Goal: Answer question/provide support

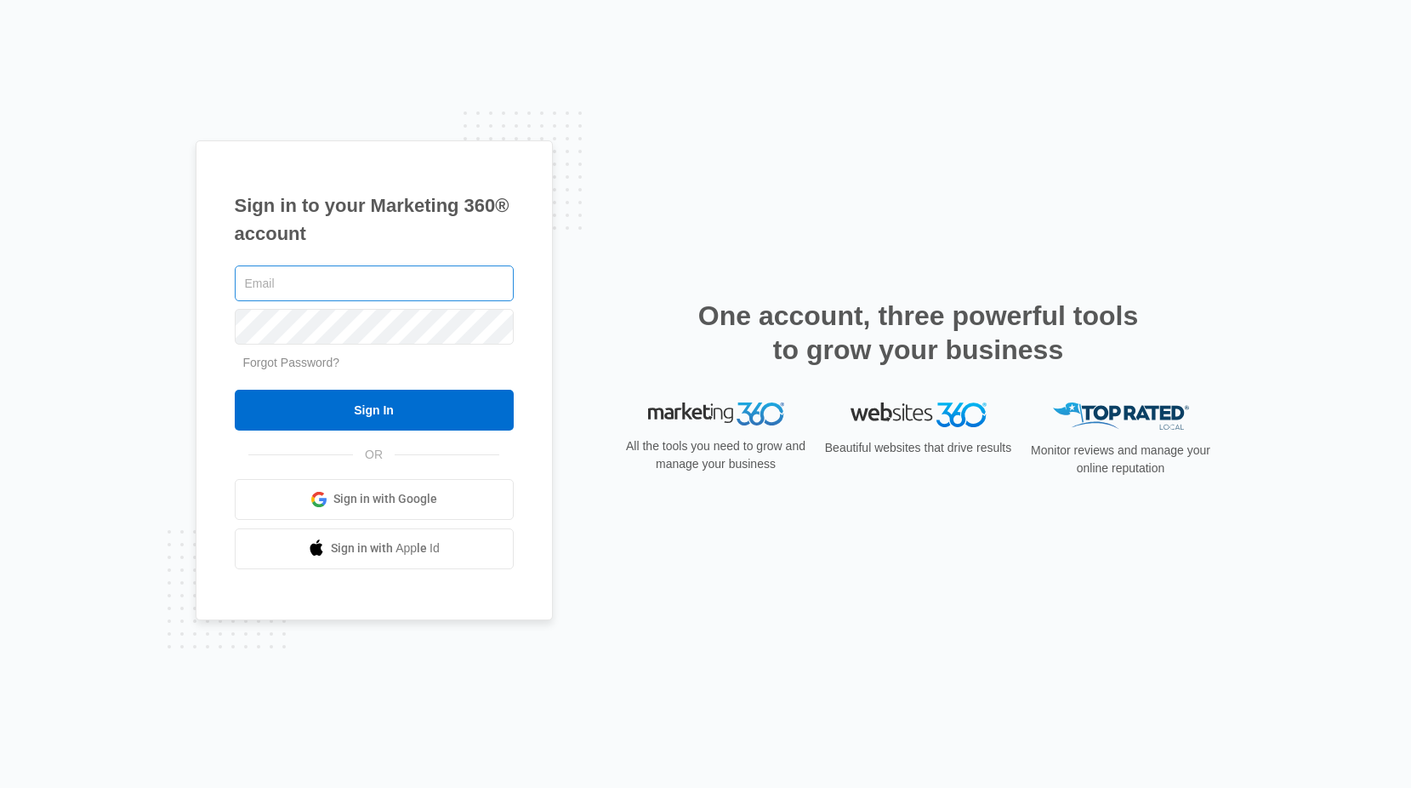
click at [339, 290] on input "text" at bounding box center [374, 283] width 279 height 36
type input "g"
type input "[PERSON_NAME][EMAIL_ADDRESS][PERSON_NAME][DOMAIN_NAME]"
click at [235, 390] on input "Sign In" at bounding box center [374, 410] width 279 height 41
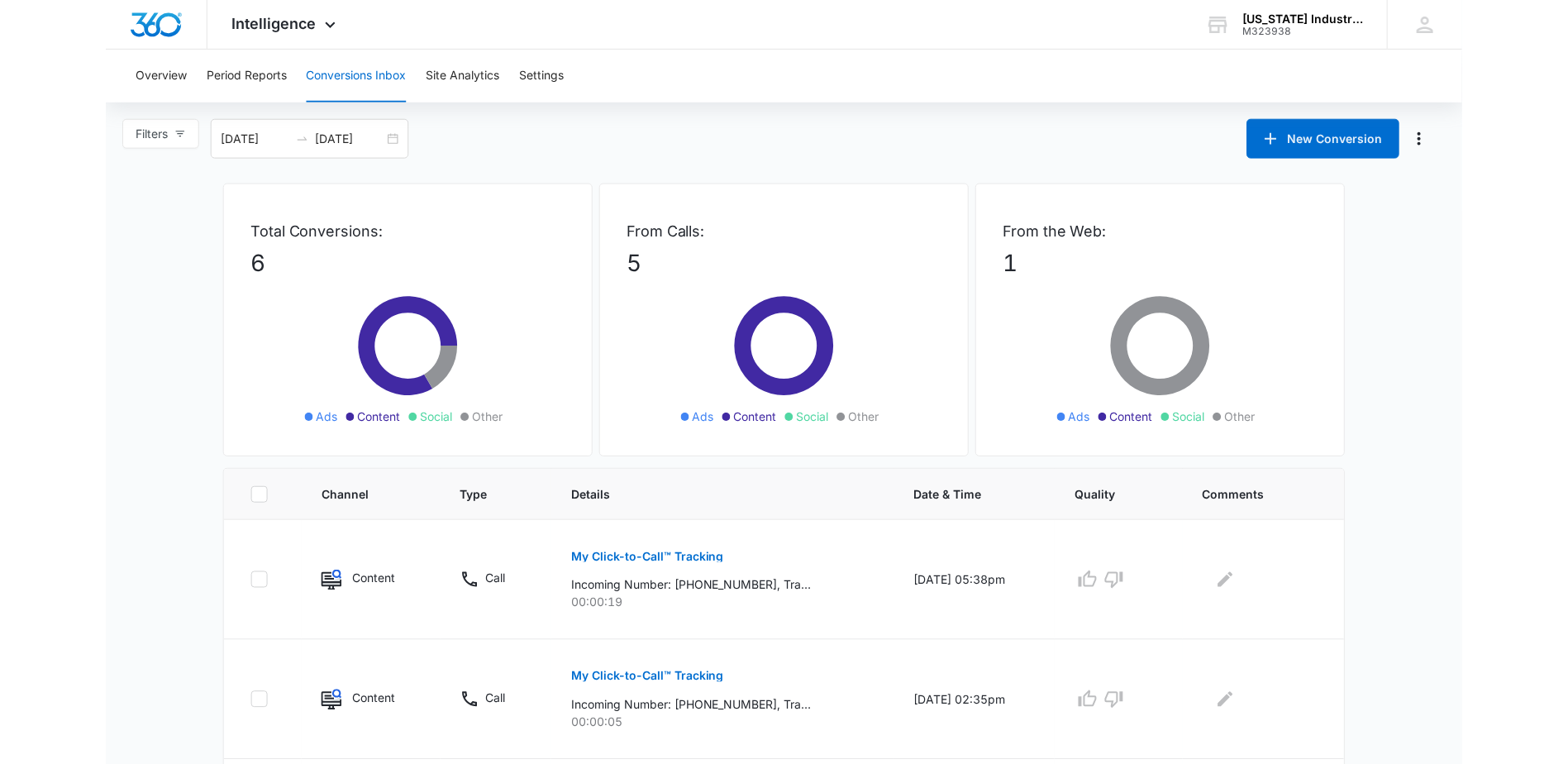
scroll to position [165, 0]
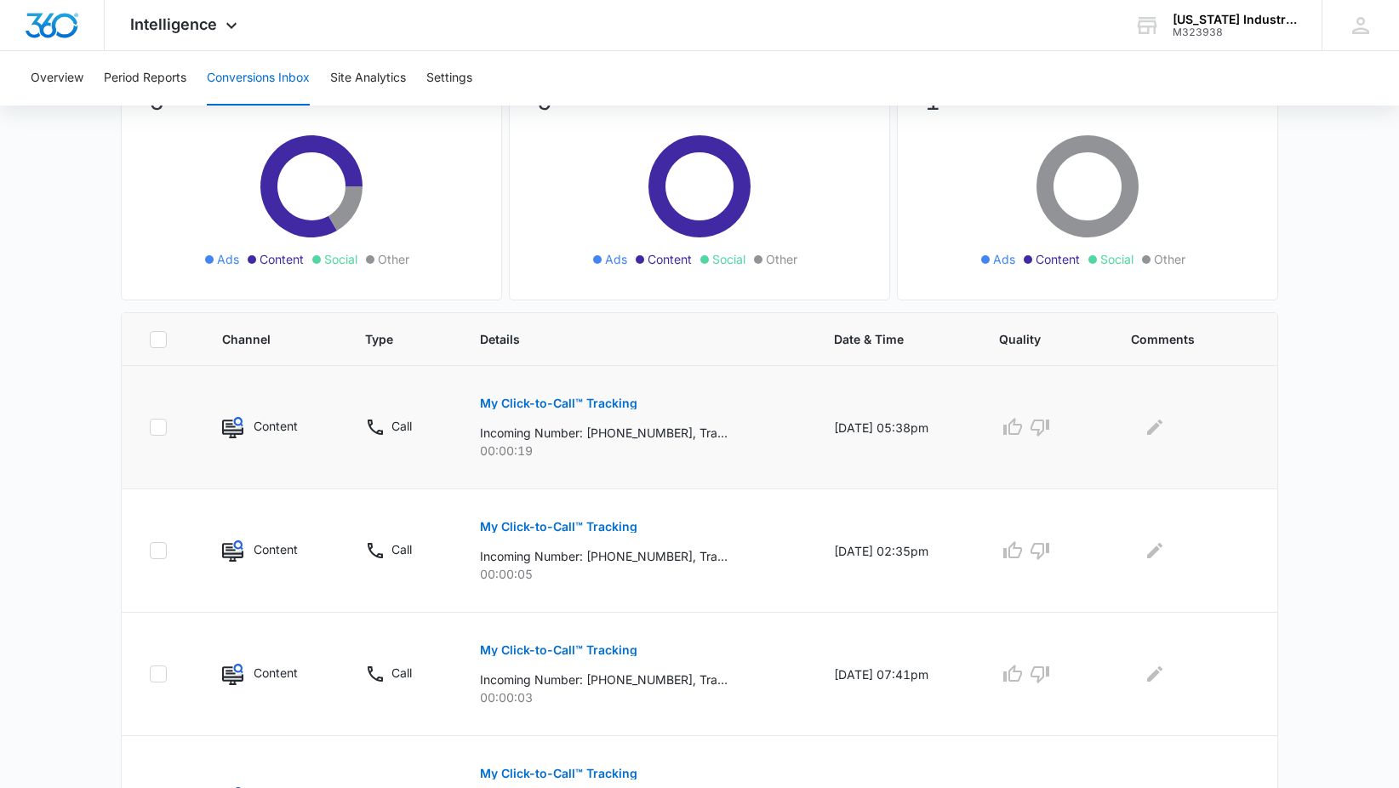
click at [518, 400] on p "My Click-to-Call™ Tracking" at bounding box center [558, 403] width 157 height 12
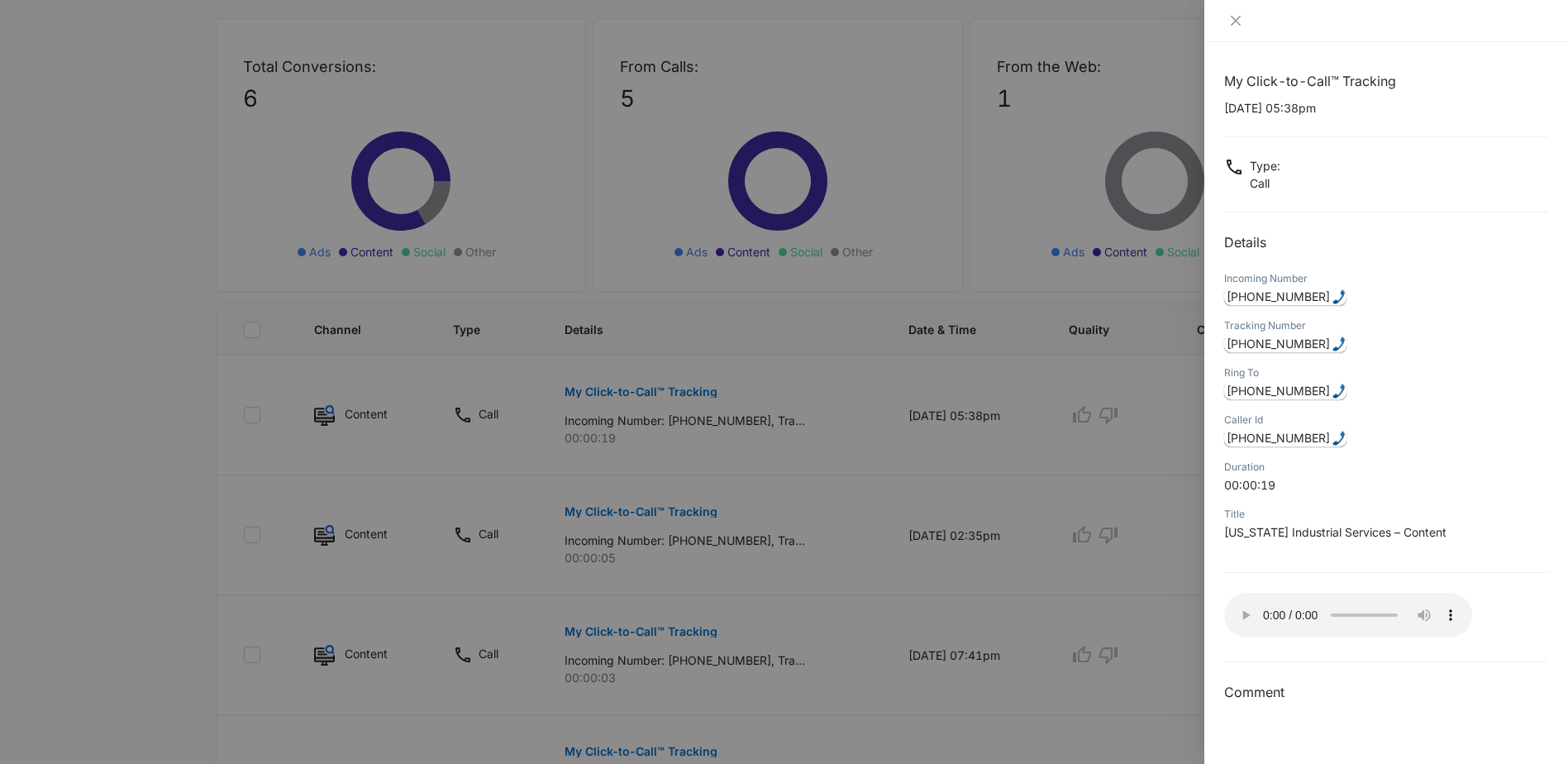
click at [114, 298] on div at bounding box center [784, 382] width 1568 height 764
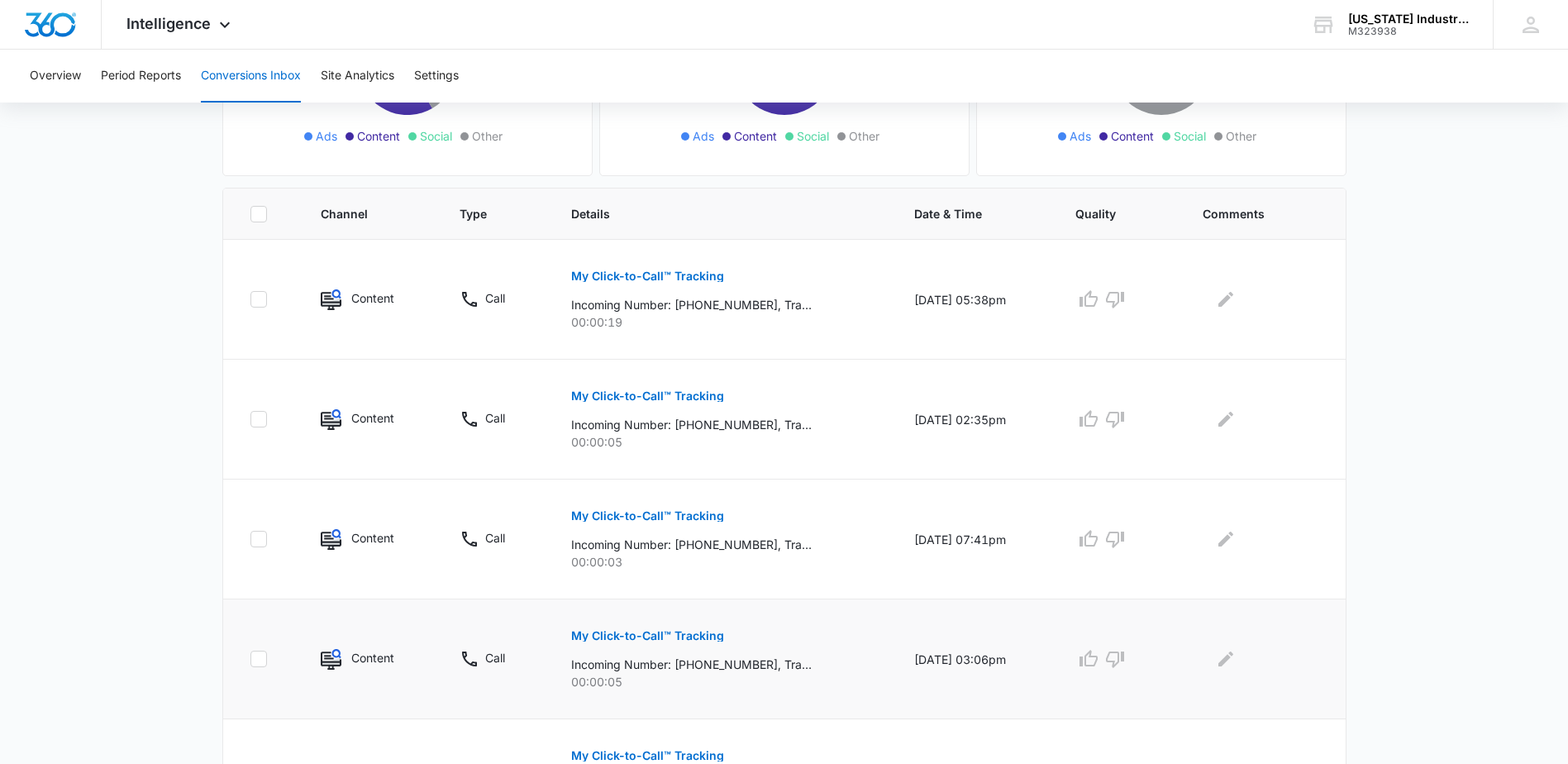
scroll to position [236, 0]
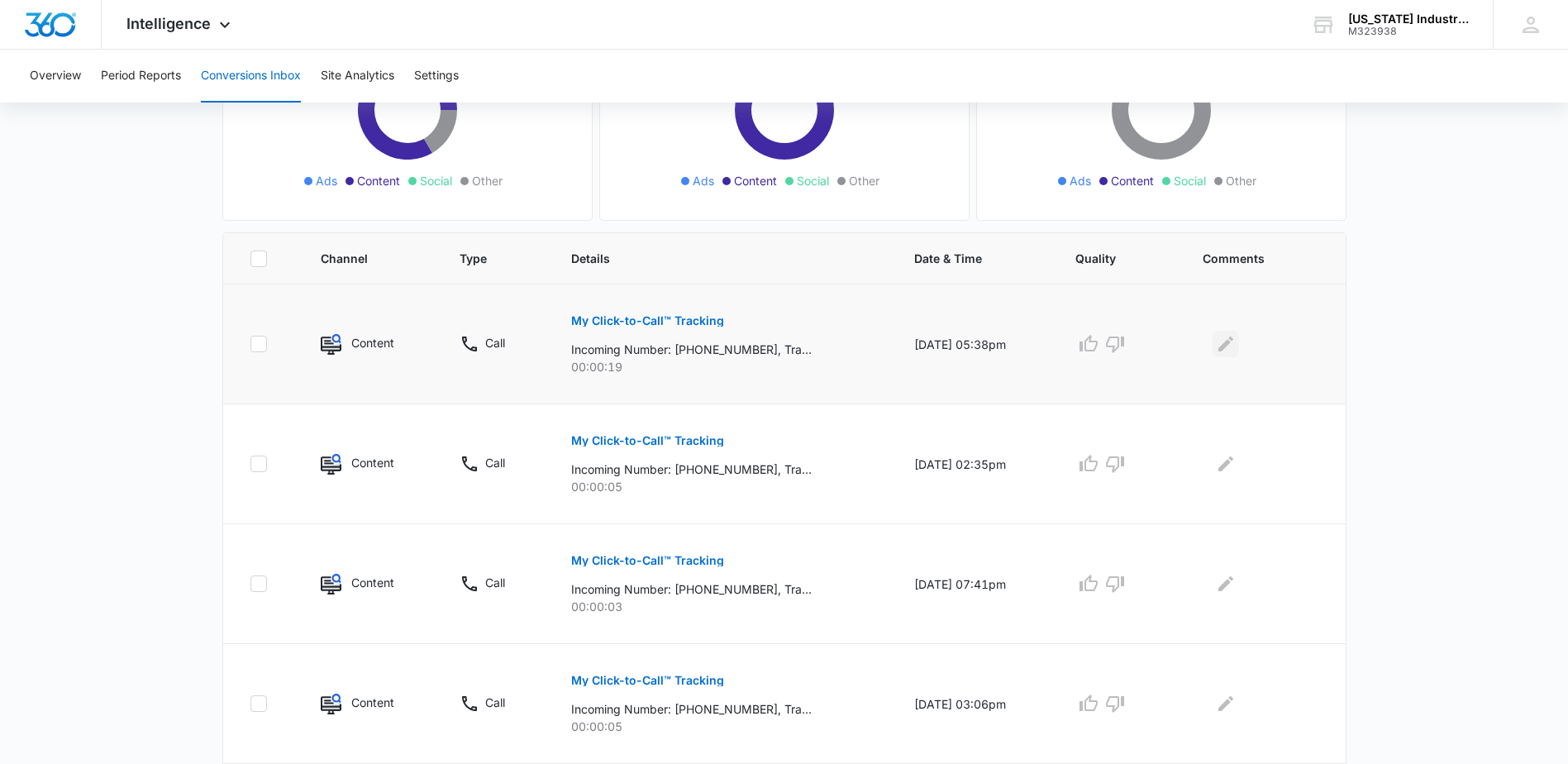
click at [1230, 350] on icon "Edit Comments" at bounding box center [1226, 344] width 19 height 19
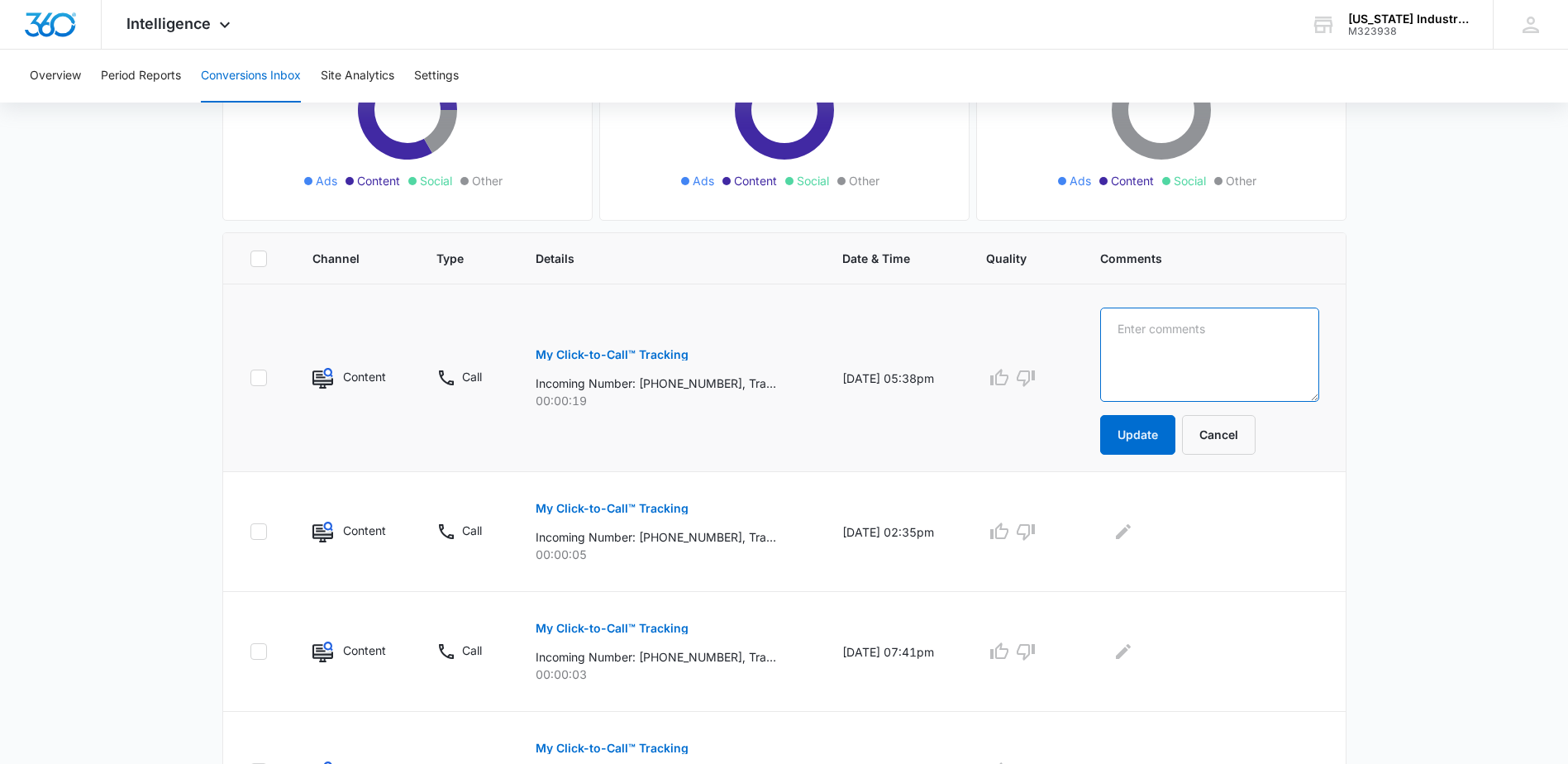
click at [1237, 331] on textarea at bounding box center [1209, 354] width 219 height 94
type textarea "For 19 seconds, it would seem there would have been a voicemail."
click at [1155, 435] on button "Update" at bounding box center [1137, 434] width 75 height 40
click at [1144, 437] on button "Update" at bounding box center [1137, 434] width 75 height 40
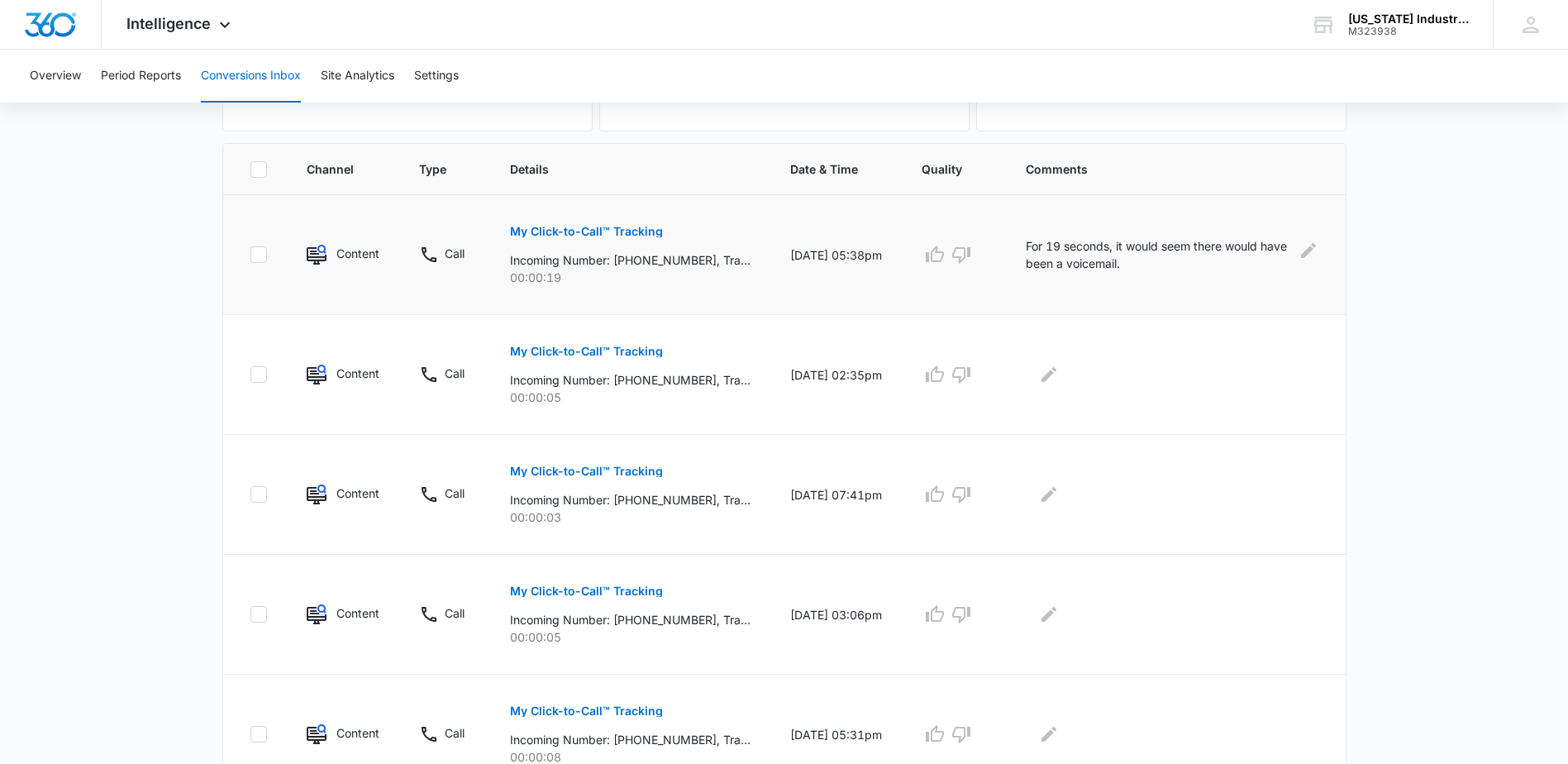
scroll to position [319, 0]
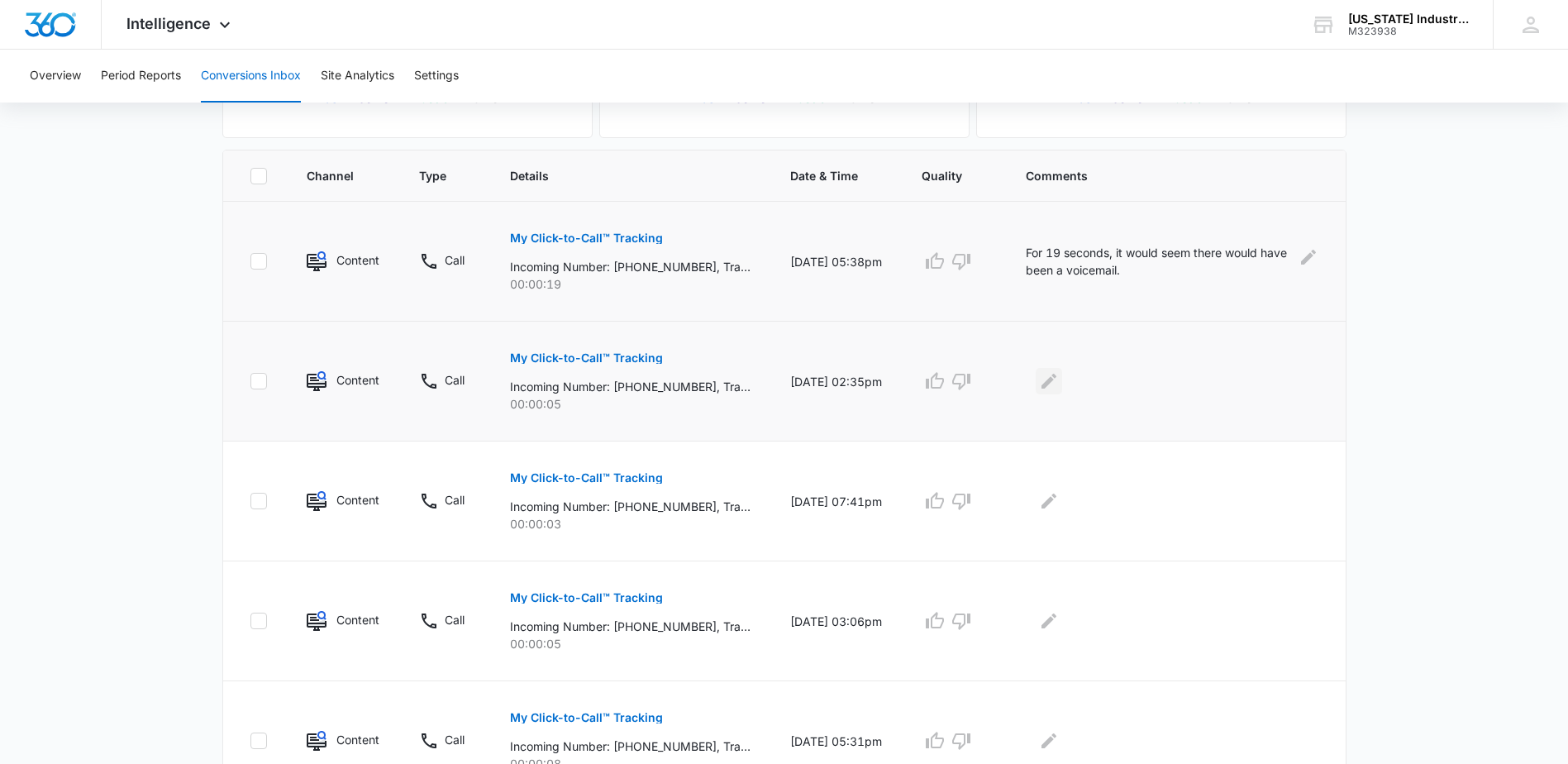
click at [1056, 385] on icon "Edit Comments" at bounding box center [1048, 381] width 15 height 15
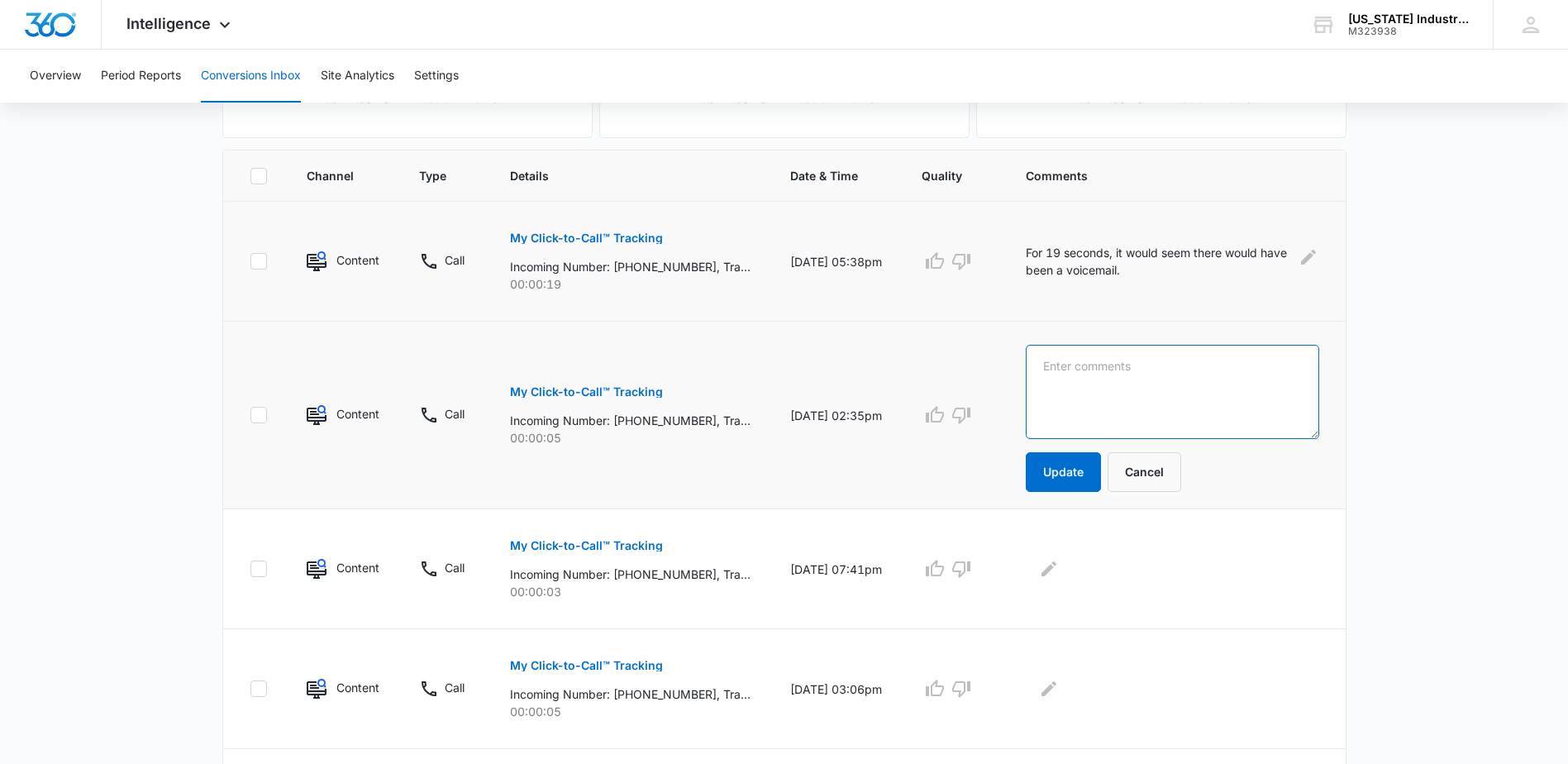
click at [1084, 363] on textarea at bounding box center [1173, 392] width 293 height 94
type textarea "Nothing"
click at [1068, 475] on button "Update" at bounding box center [1063, 471] width 75 height 40
click at [1067, 467] on button "Update" at bounding box center [1063, 471] width 75 height 40
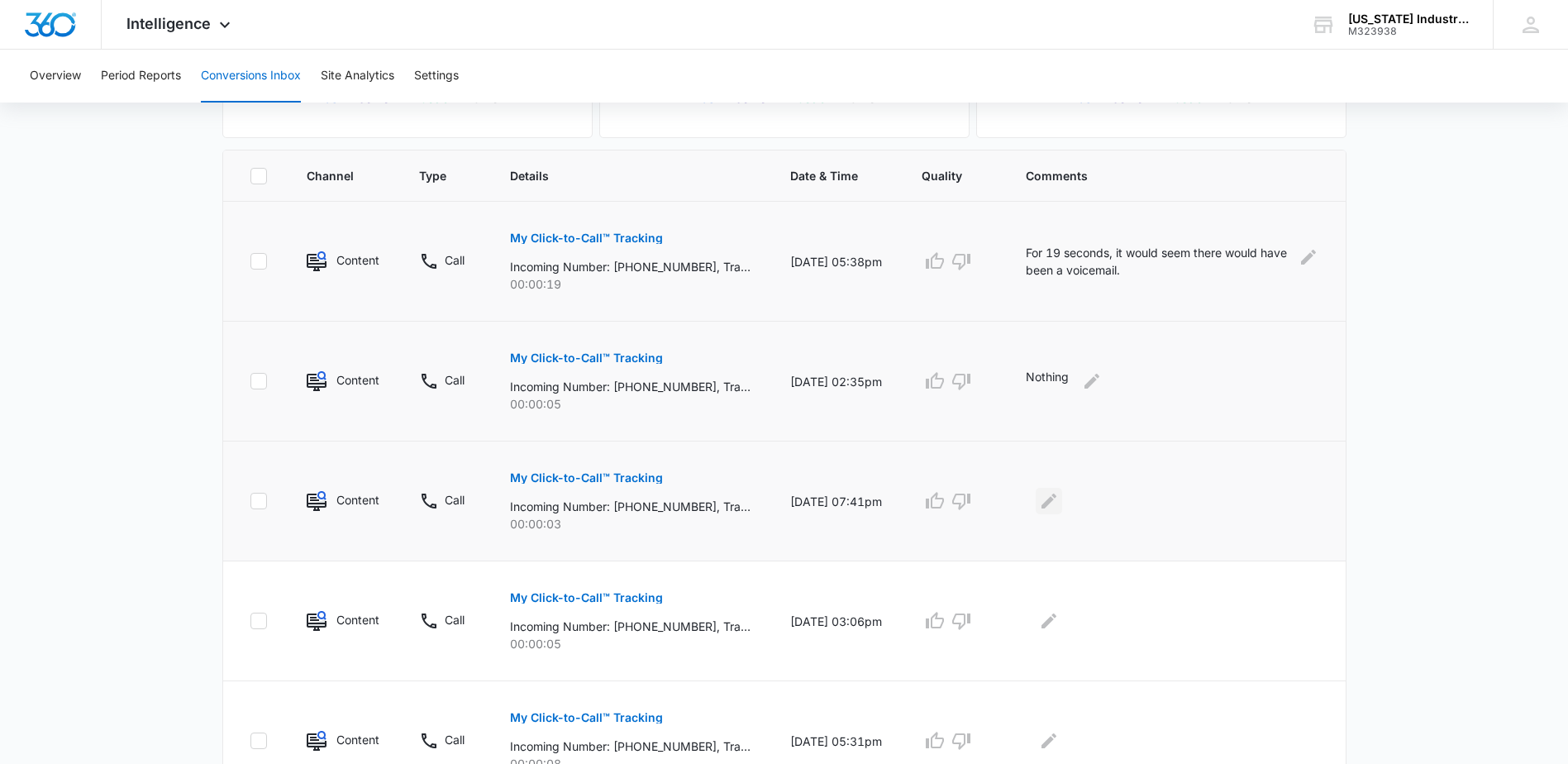
click at [1059, 498] on icon "Edit Comments" at bounding box center [1048, 501] width 19 height 19
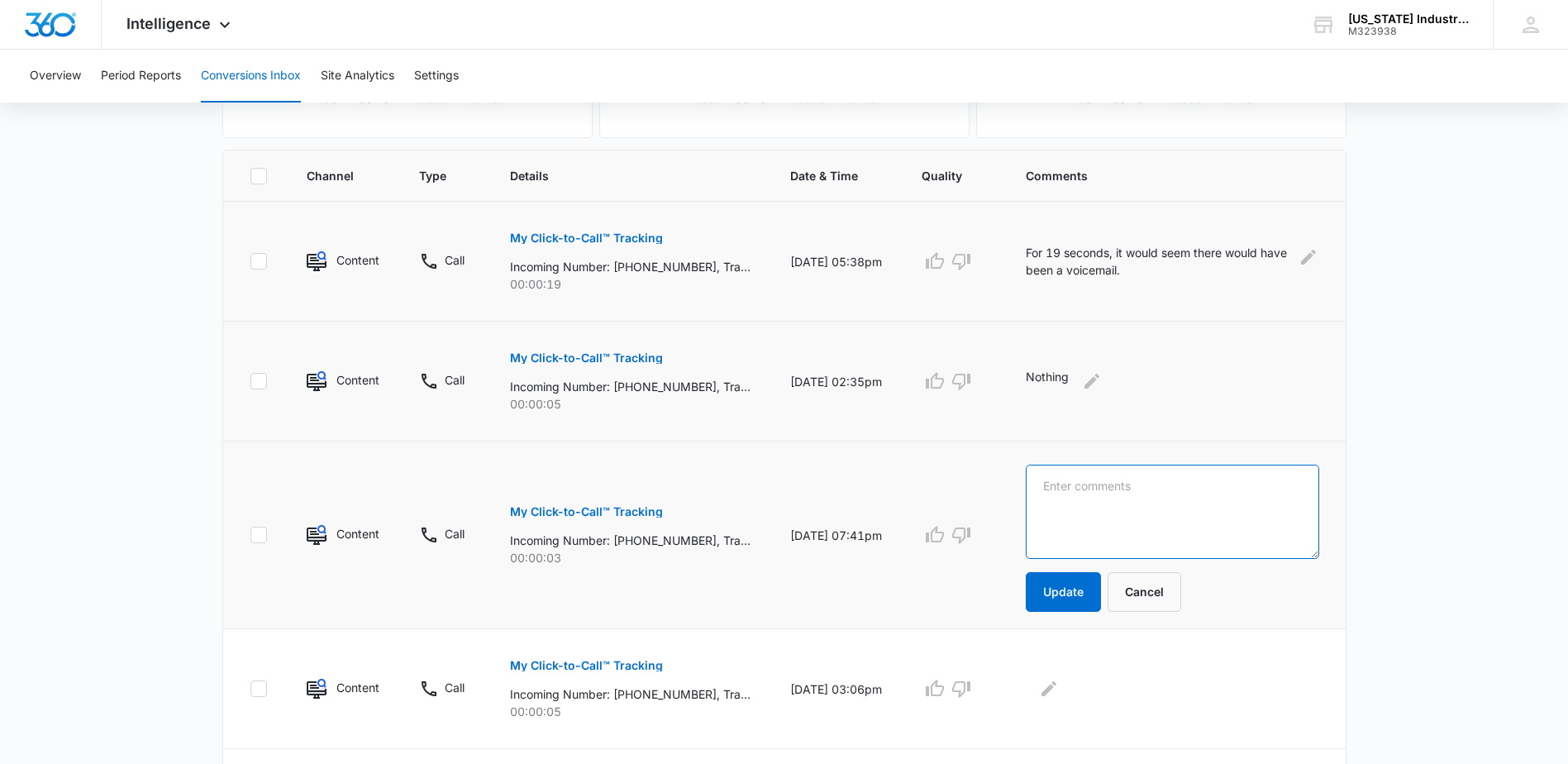
click at [1074, 499] on textarea at bounding box center [1173, 511] width 293 height 94
type textarea "Nothing"
click at [1075, 591] on button "Update" at bounding box center [1063, 592] width 75 height 40
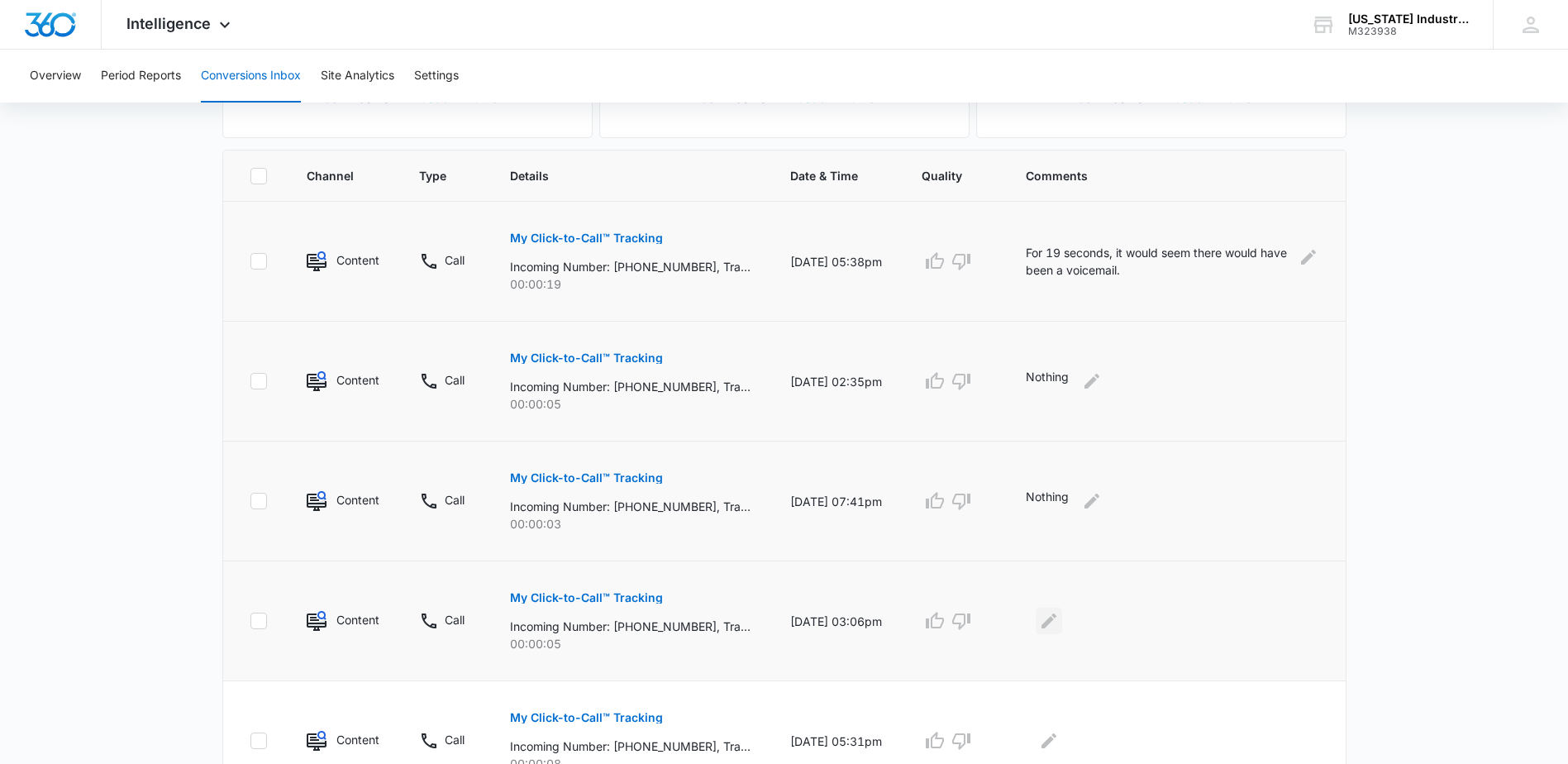
click at [1056, 625] on icon "Edit Comments" at bounding box center [1048, 620] width 15 height 15
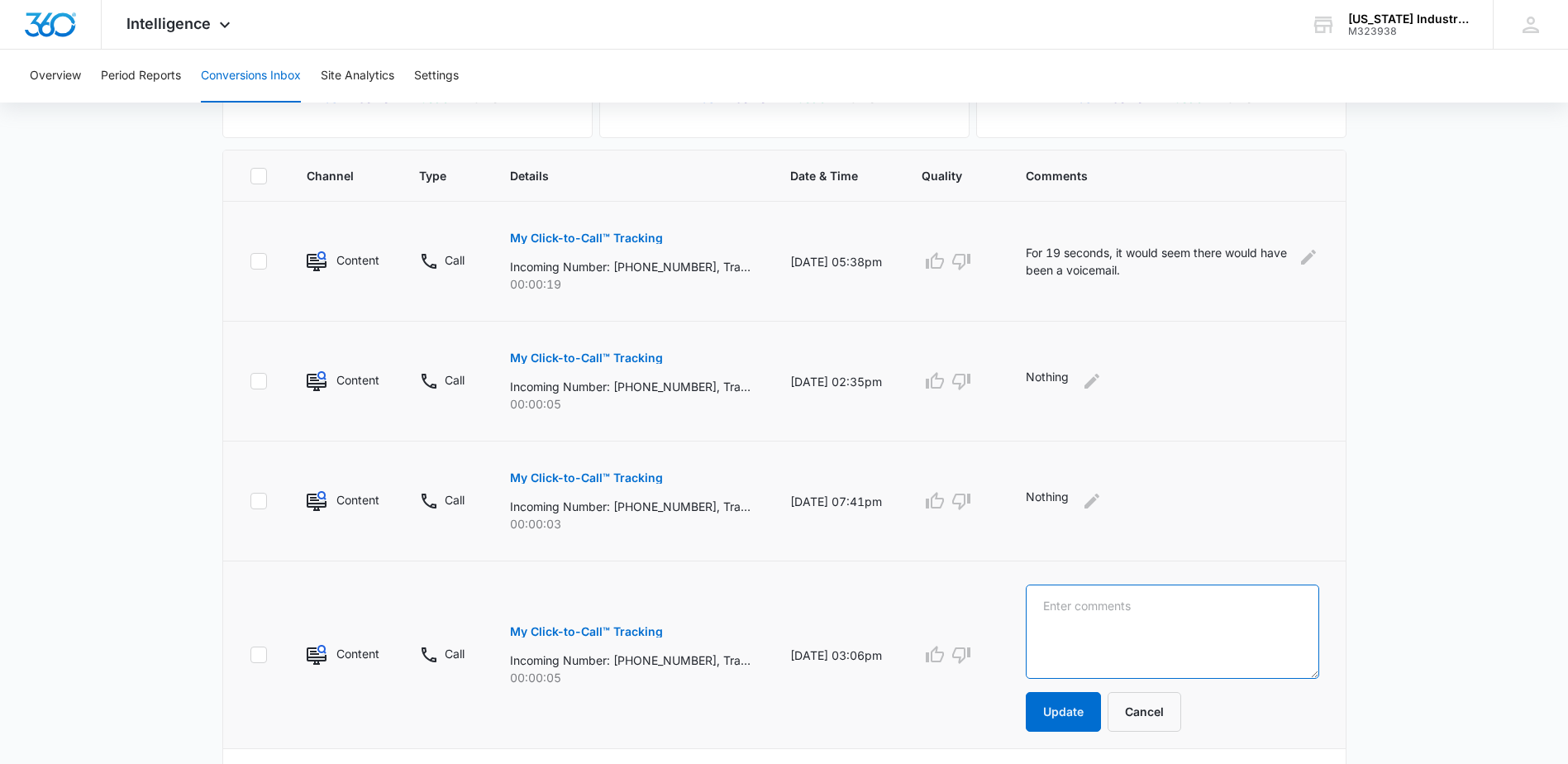
click at [1104, 604] on textarea at bounding box center [1173, 632] width 293 height 94
type textarea "Nothing"
click at [1070, 711] on button "Update" at bounding box center [1063, 712] width 75 height 40
click at [1072, 713] on button "Update" at bounding box center [1063, 712] width 75 height 40
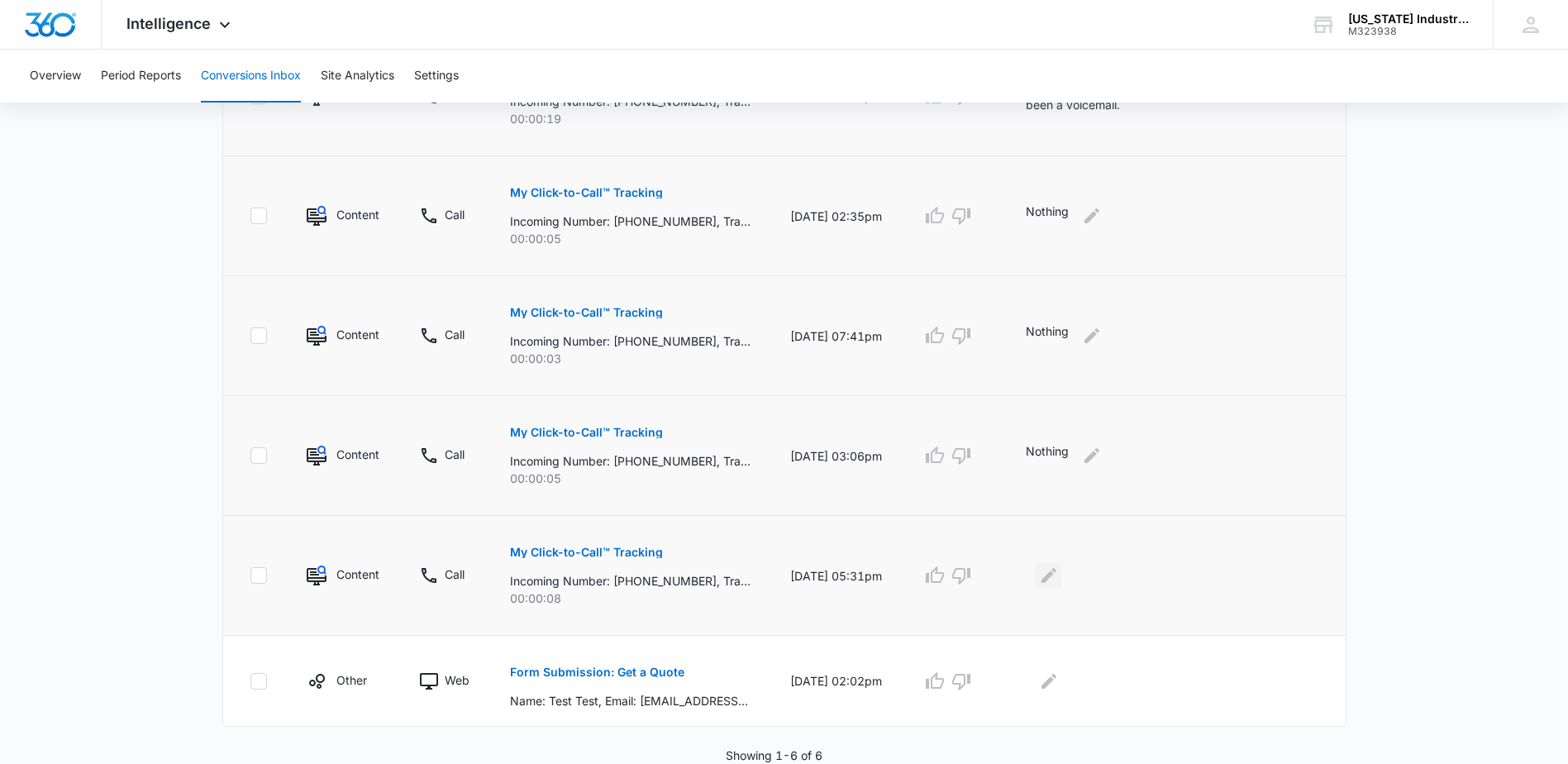
scroll to position [485, 0]
click at [1056, 576] on icon "Edit Comments" at bounding box center [1048, 574] width 15 height 15
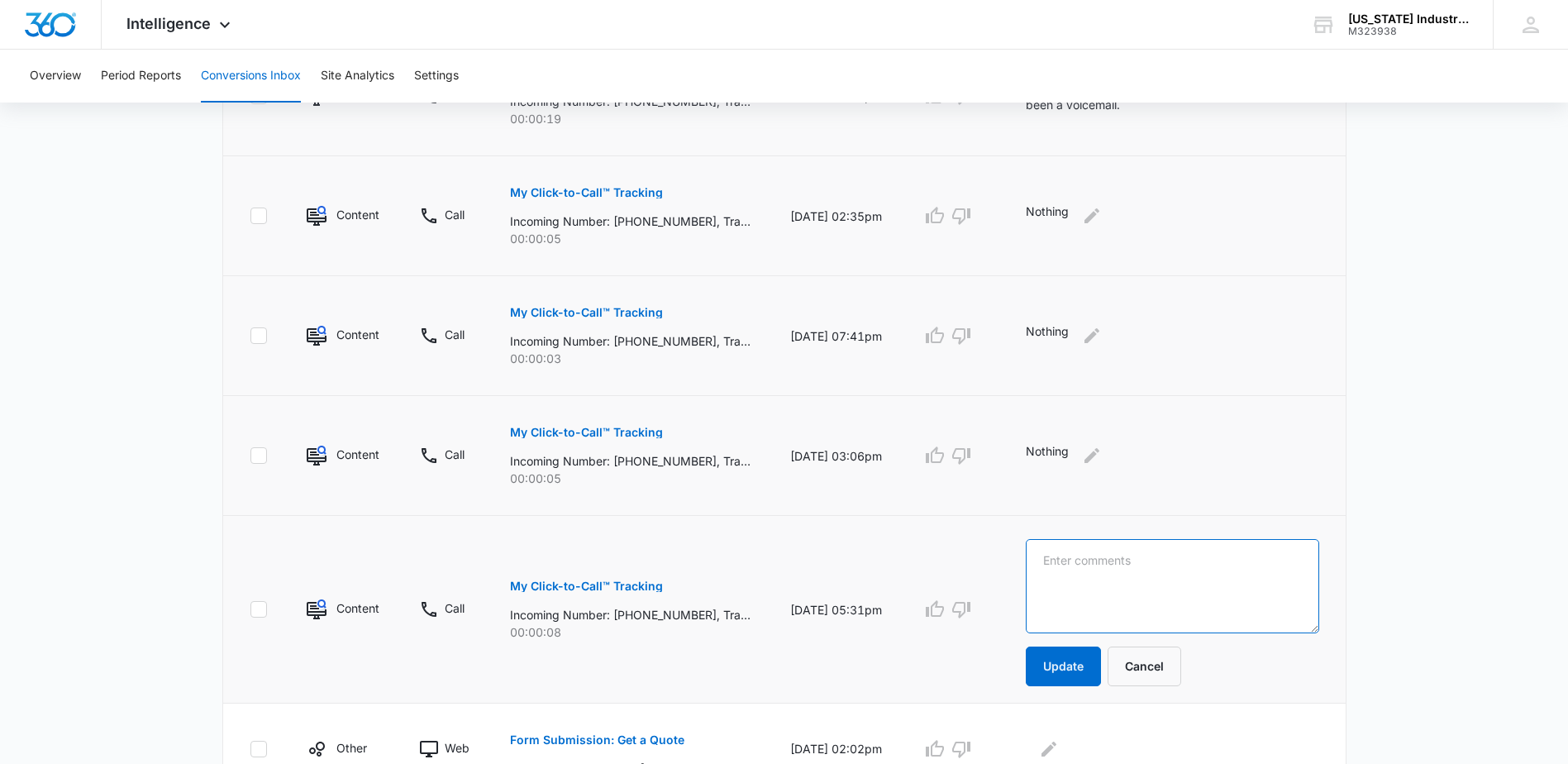
click at [1159, 558] on textarea at bounding box center [1173, 586] width 293 height 94
type textarea "Nothing"
click at [1085, 668] on button "Update" at bounding box center [1063, 666] width 75 height 40
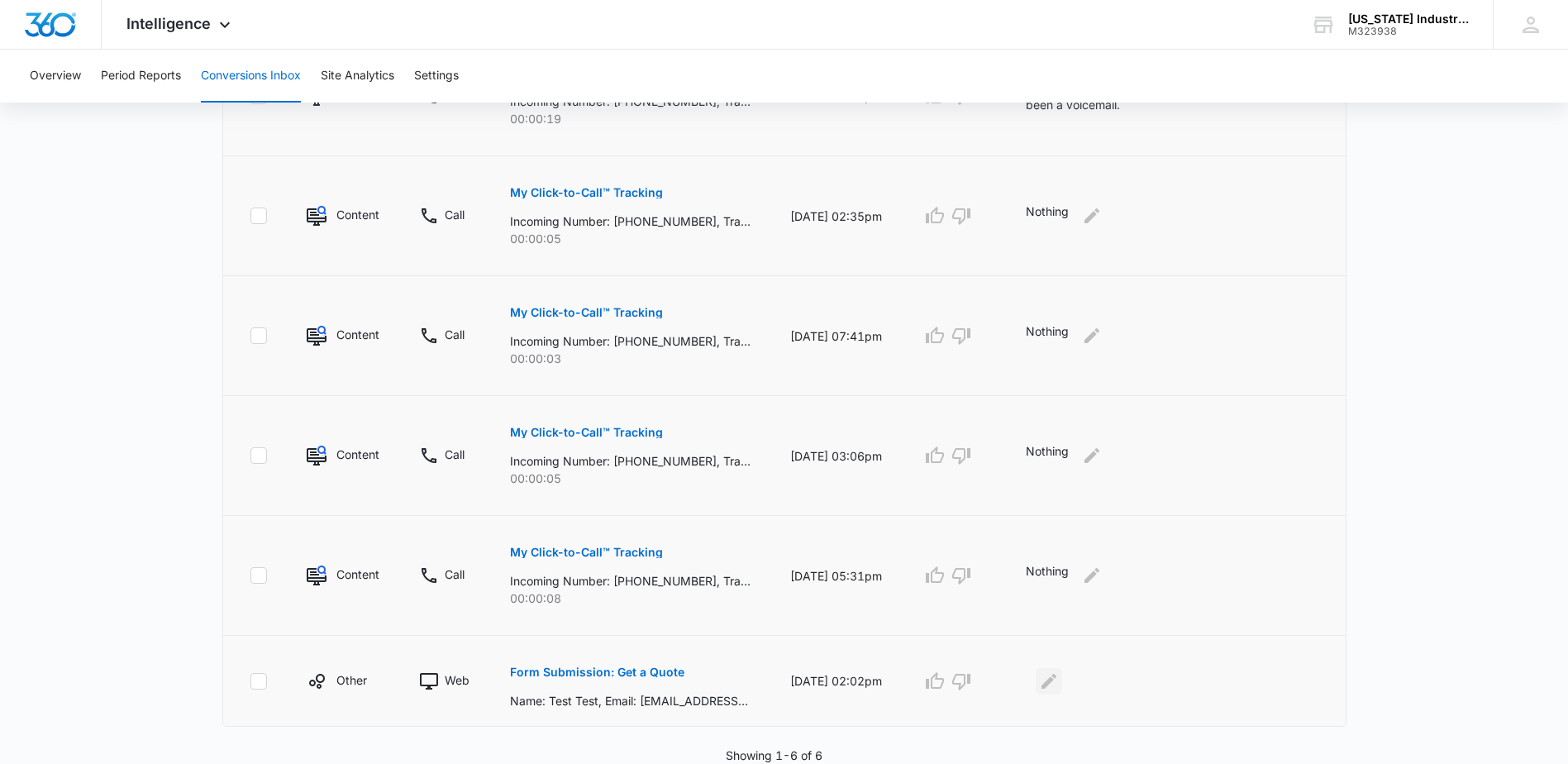
click at [1056, 680] on icon "Edit Comments" at bounding box center [1048, 680] width 15 height 15
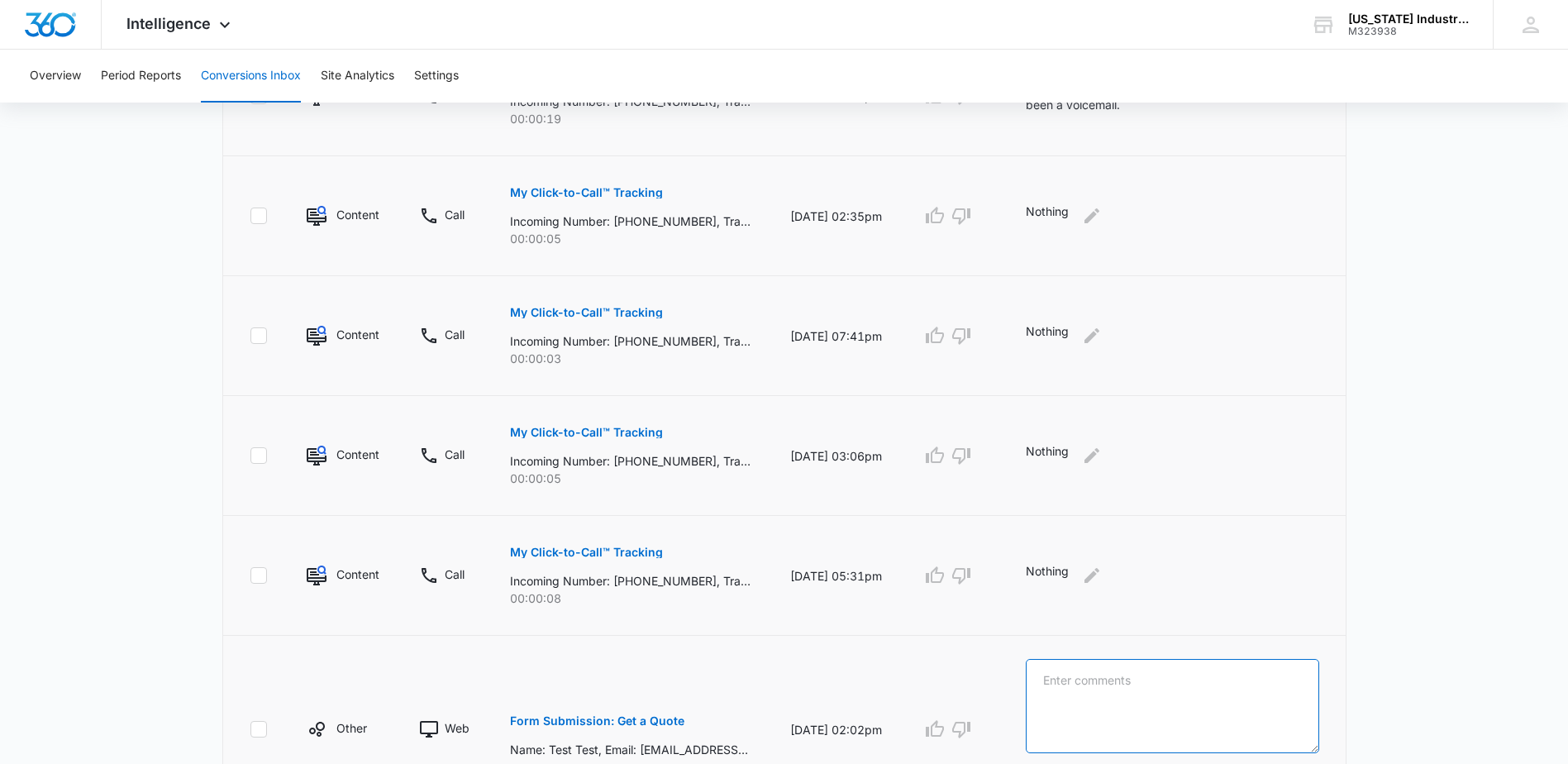
click at [1139, 679] on textarea at bounding box center [1173, 706] width 293 height 94
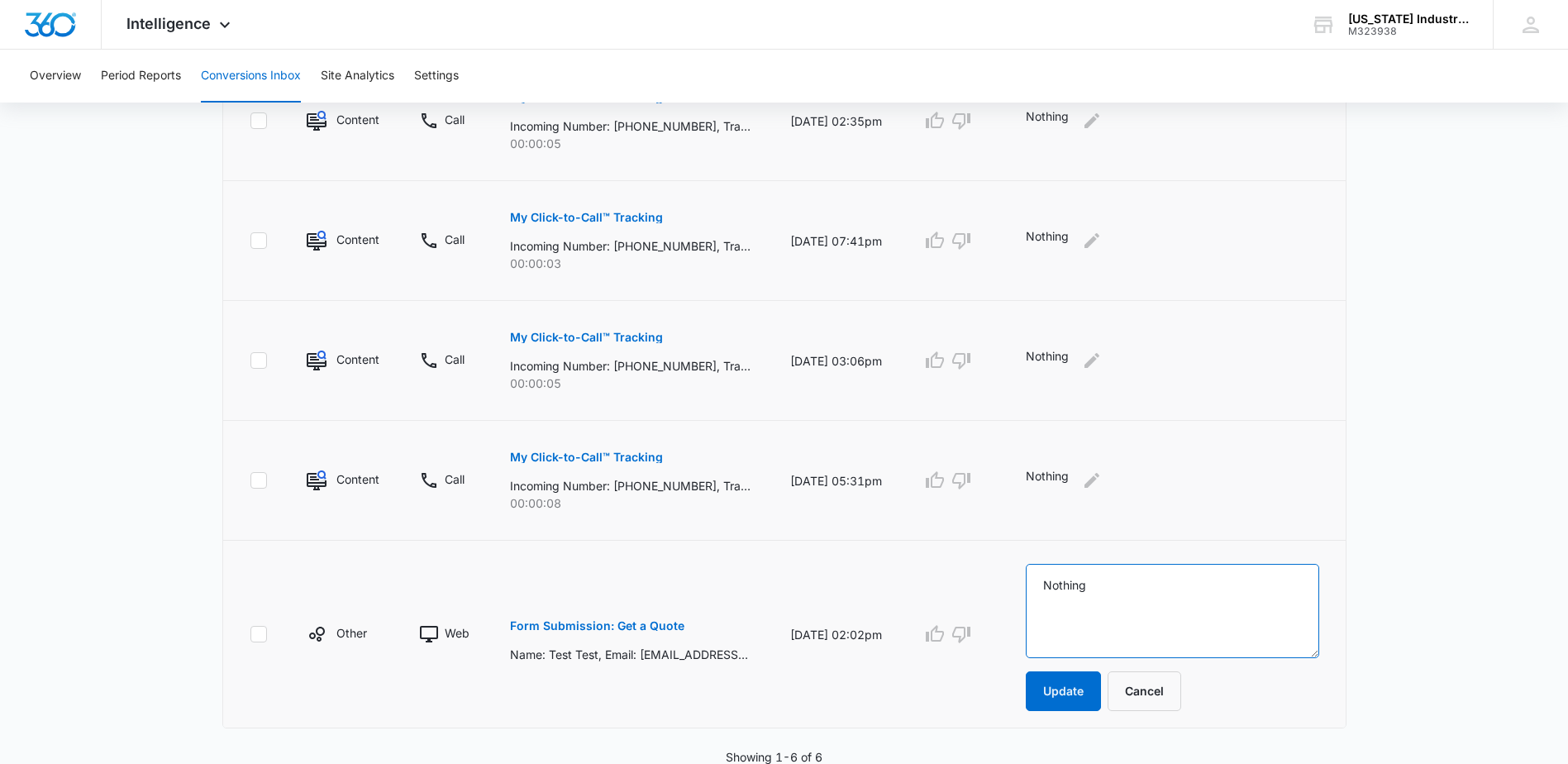
scroll to position [581, 0]
type textarea "Nothing"
click at [1070, 690] on button "Update" at bounding box center [1063, 689] width 75 height 40
click at [1072, 686] on button "Update" at bounding box center [1063, 689] width 75 height 40
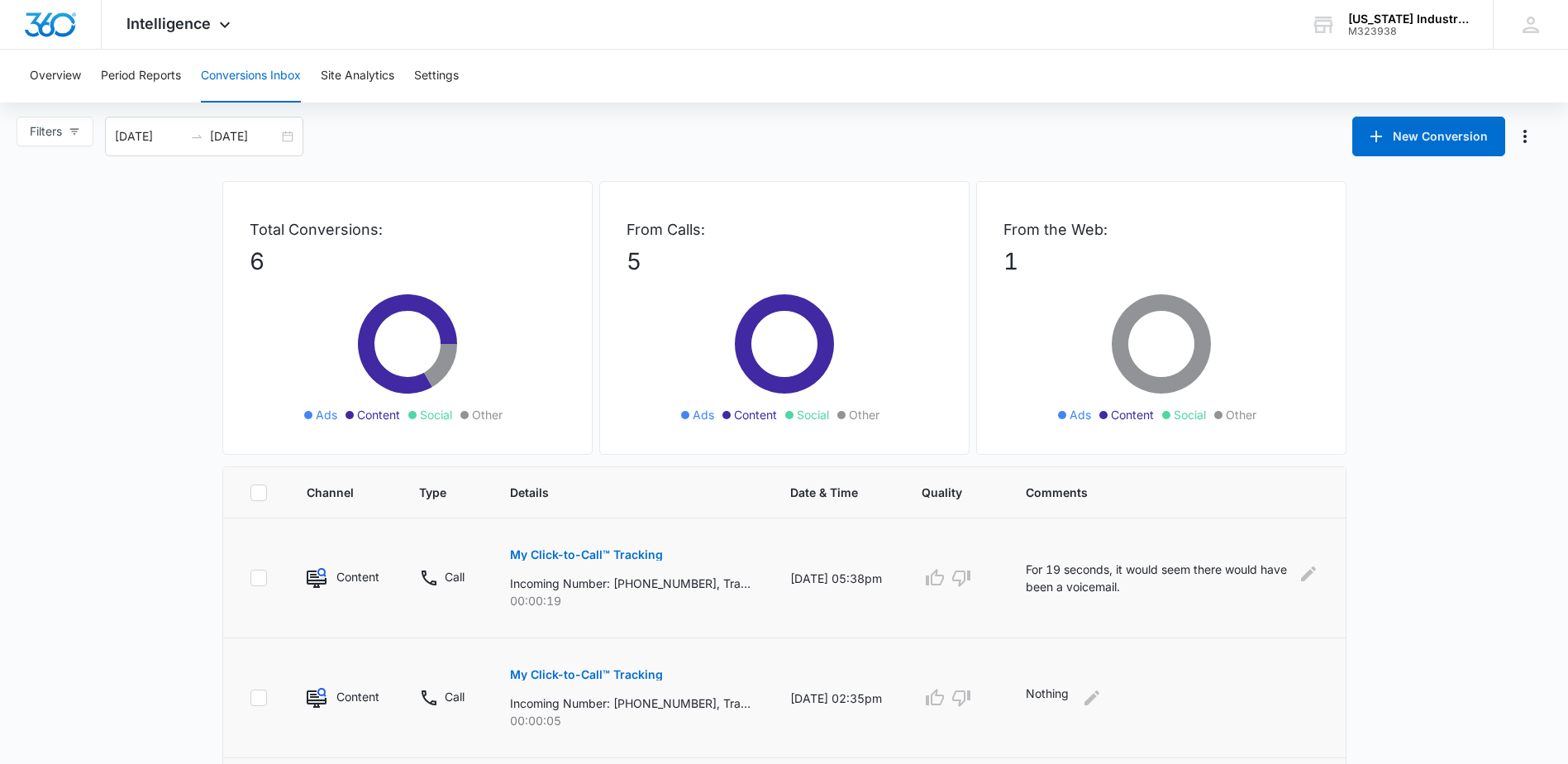
scroll to position [0, 0]
